Goal: Task Accomplishment & Management: Manage account settings

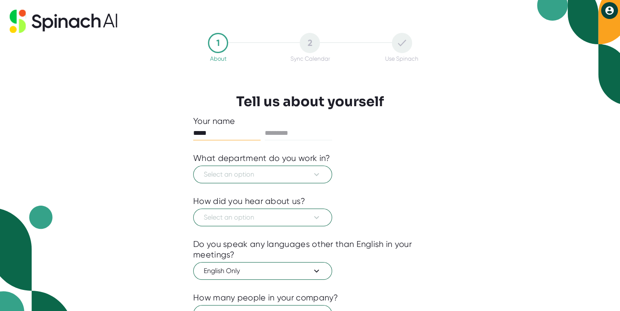
type input "*****"
type input "******"
click at [291, 176] on span "Select an option" at bounding box center [263, 174] width 118 height 10
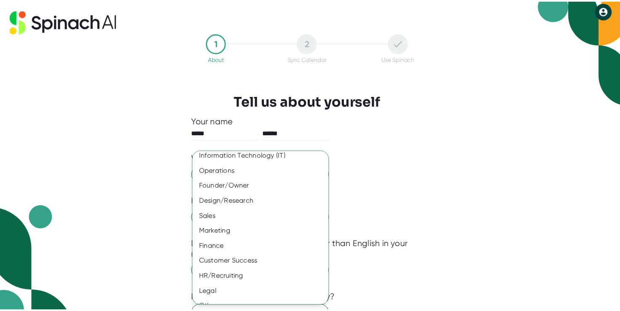
scroll to position [45, 0]
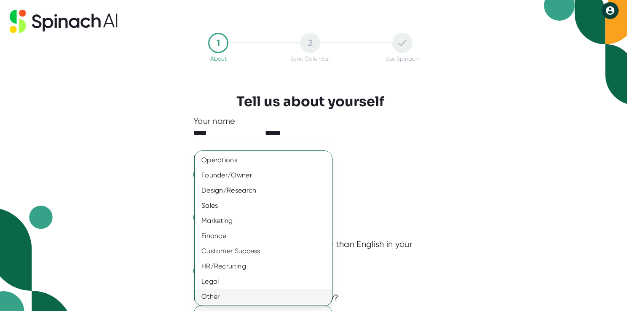
click at [222, 296] on div "Other" at bounding box center [267, 296] width 144 height 15
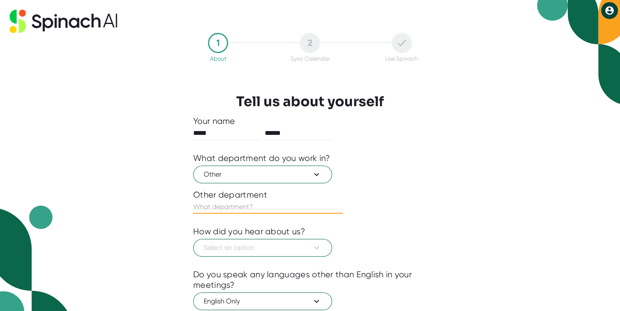
click at [235, 204] on input "text" at bounding box center [268, 206] width 150 height 13
type input "Executive Committee Chair"
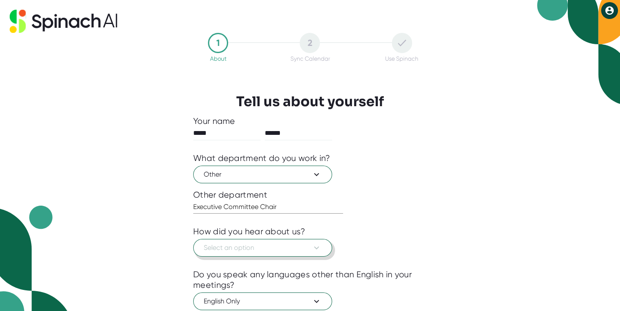
click at [234, 241] on button "Select an option" at bounding box center [262, 248] width 139 height 18
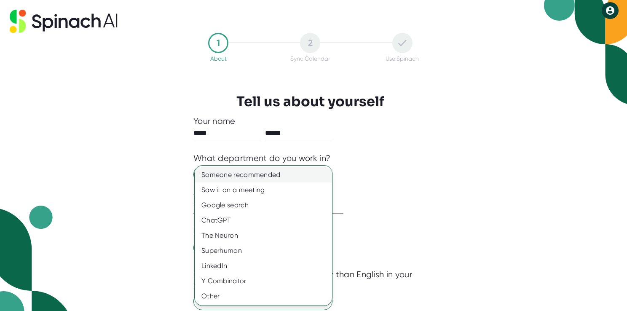
click at [243, 175] on div "Someone recommended" at bounding box center [263, 174] width 137 height 15
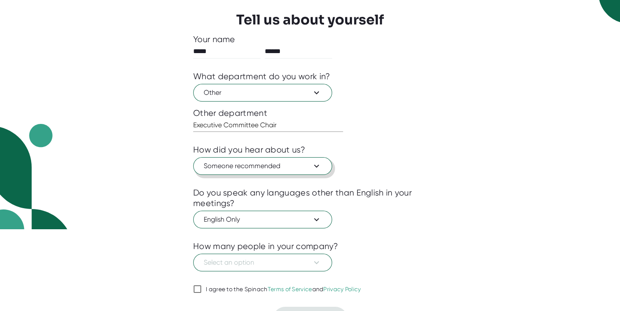
scroll to position [99, 0]
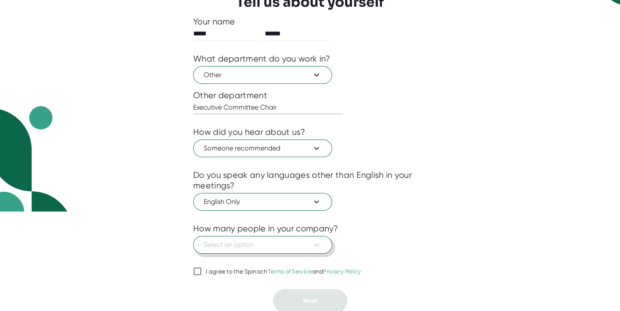
click at [315, 246] on icon at bounding box center [317, 245] width 10 height 10
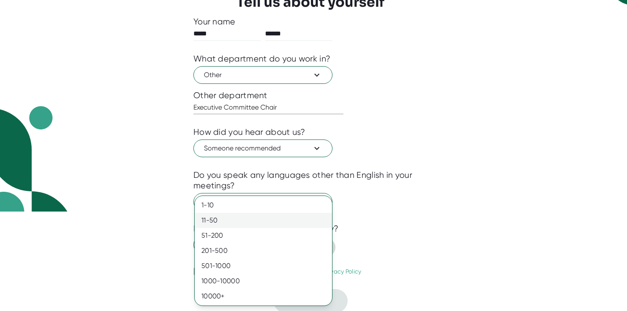
click at [284, 223] on div "11-50" at bounding box center [263, 220] width 137 height 15
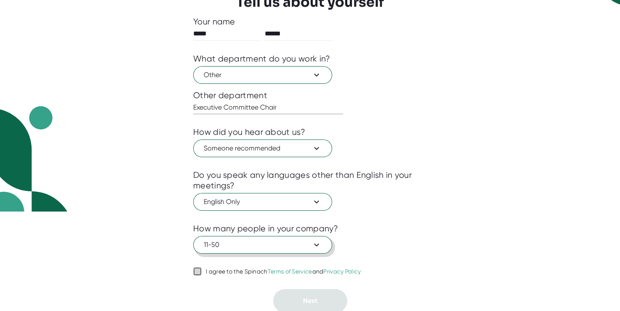
click at [198, 271] on input "I agree to the Spinach Terms of Service and Privacy Policy" at bounding box center [197, 271] width 8 height 10
checkbox input "true"
click at [328, 296] on button "Next" at bounding box center [310, 301] width 74 height 24
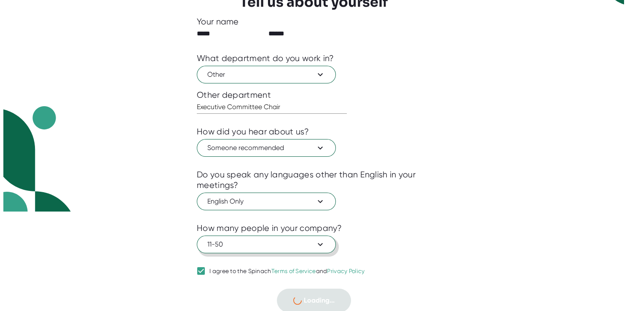
scroll to position [0, 0]
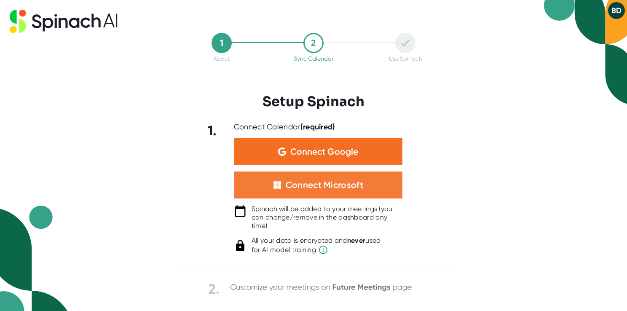
click at [351, 192] on div "Connect Microsoft" at bounding box center [318, 184] width 168 height 27
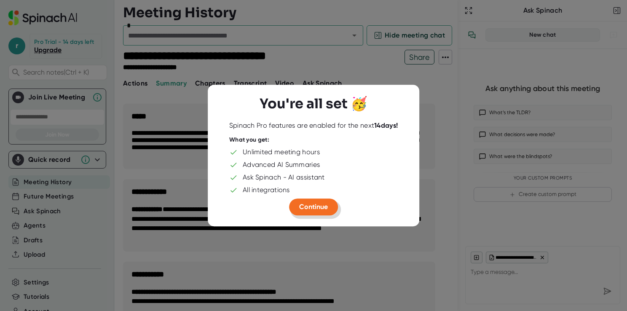
click at [318, 208] on span "Continue" at bounding box center [313, 207] width 29 height 8
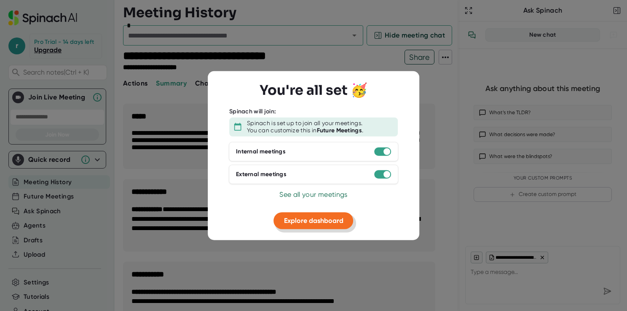
click at [319, 219] on span "Explore dashboard" at bounding box center [313, 220] width 59 height 8
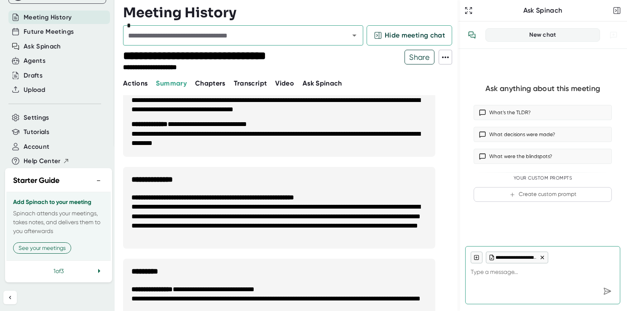
scroll to position [1075, 0]
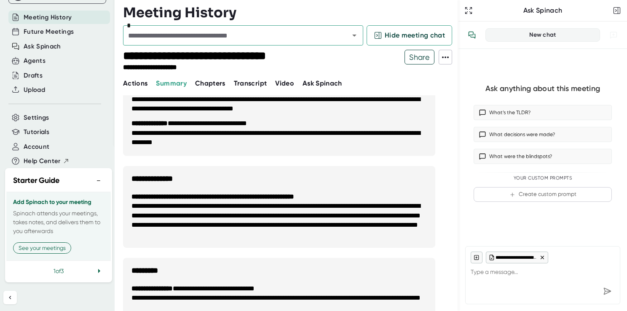
click at [297, 181] on h3 "**********" at bounding box center [279, 175] width 312 height 18
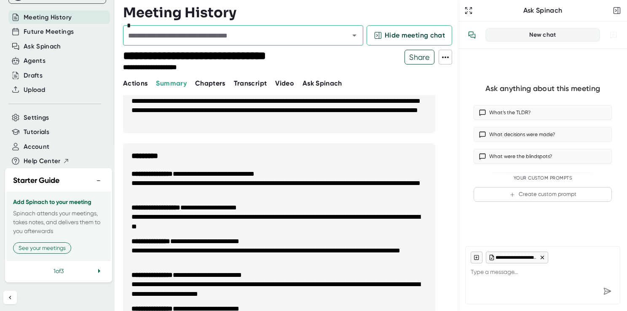
scroll to position [1190, 0]
click at [297, 181] on li "**********" at bounding box center [278, 187] width 295 height 19
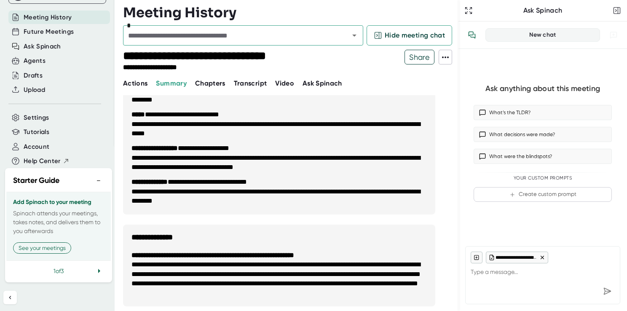
scroll to position [1016, 0]
type textarea "x"
